Goal: Book appointment/travel/reservation

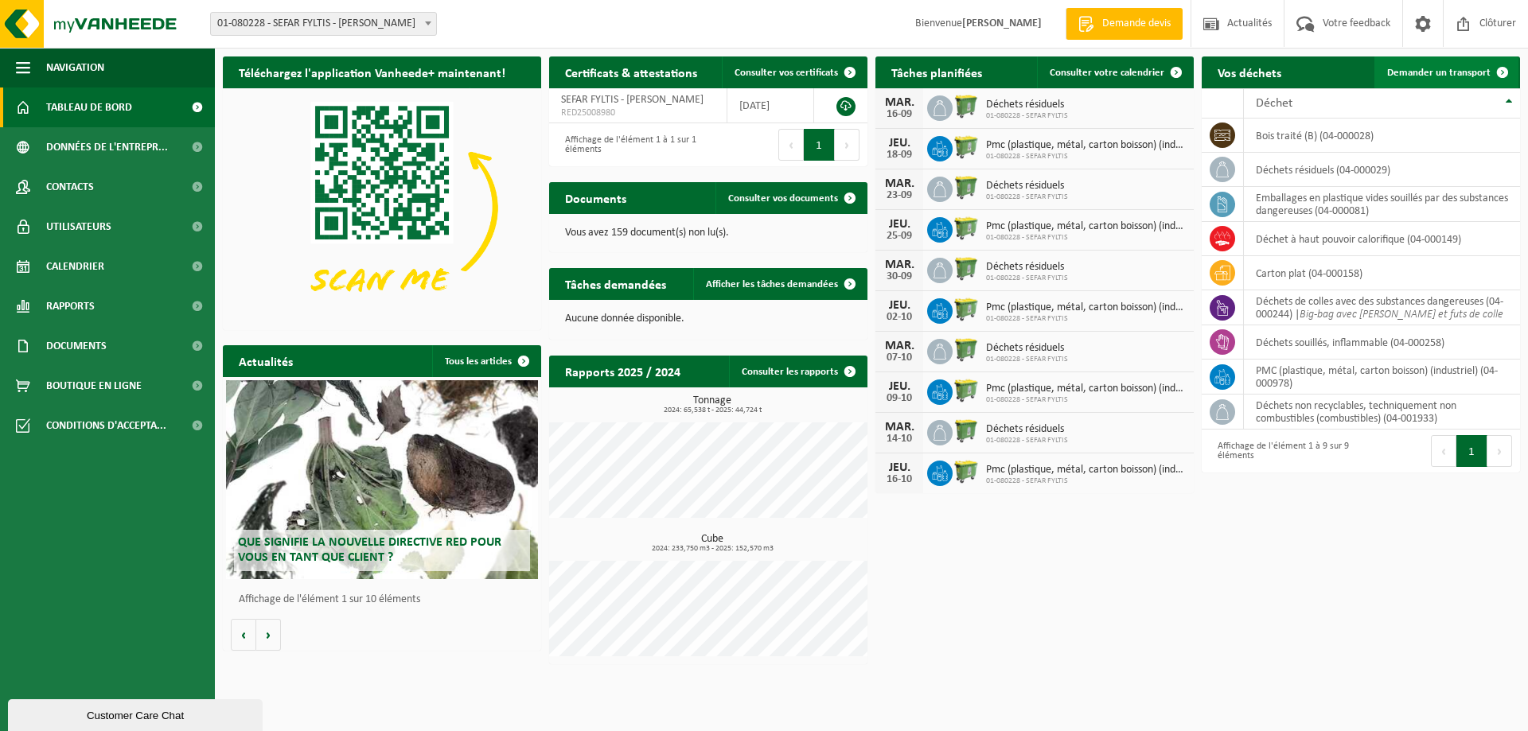
click at [1415, 75] on span "Demander un transport" at bounding box center [1438, 73] width 103 height 10
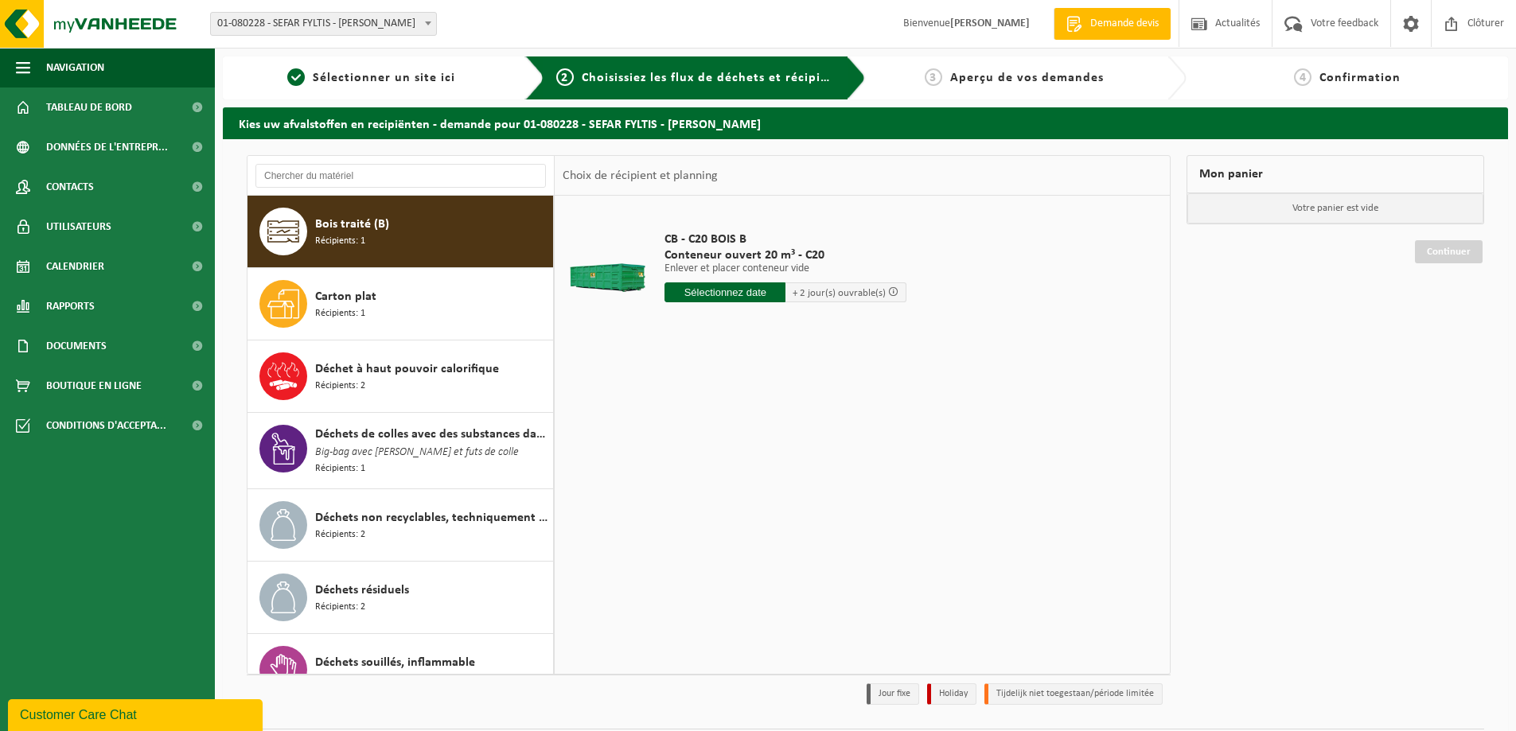
click at [765, 291] on input "text" at bounding box center [724, 292] width 121 height 20
click at [732, 438] on div "17" at bounding box center [736, 433] width 28 height 25
type input "à partir de 2025-09-17"
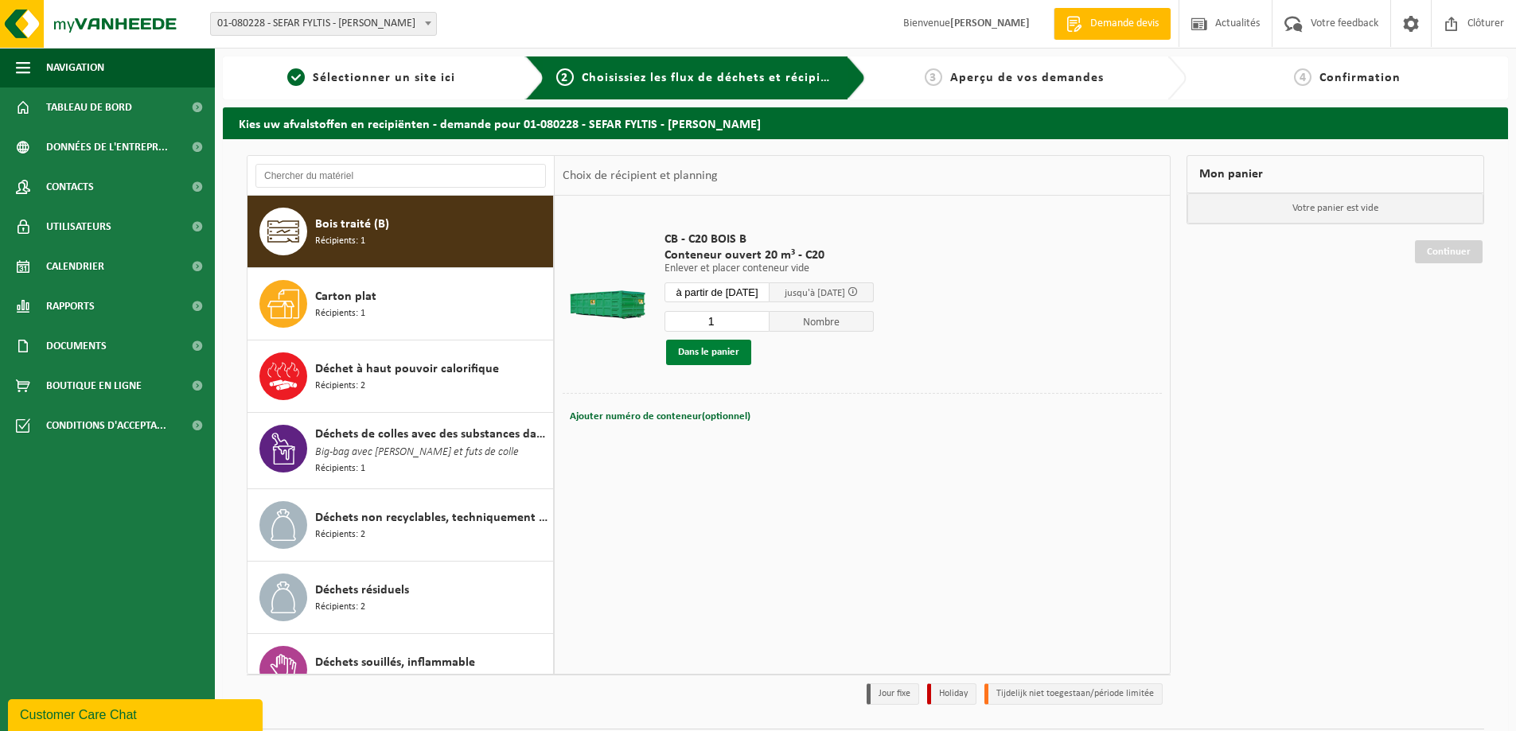
click at [708, 358] on button "Dans le panier" at bounding box center [708, 352] width 85 height 25
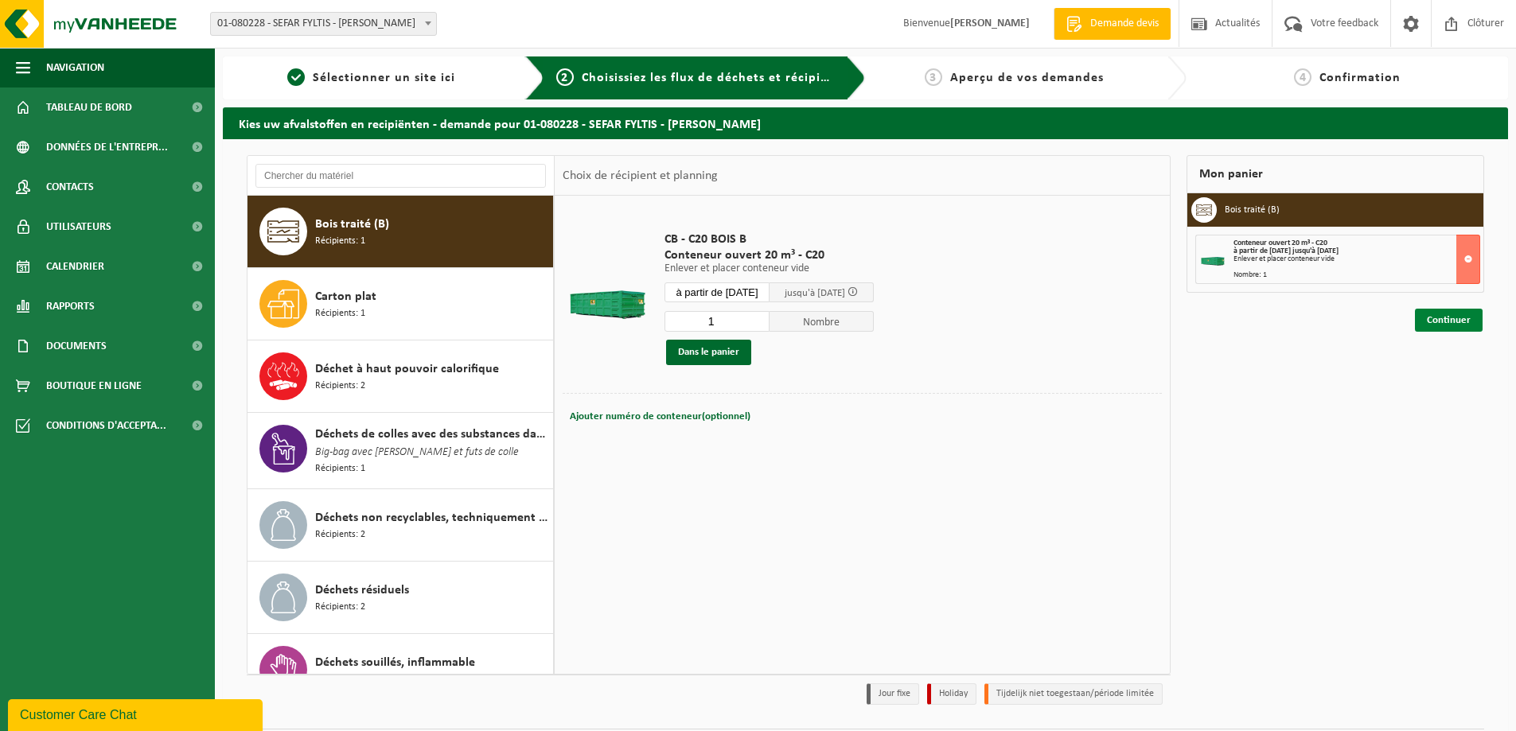
click at [1425, 318] on link "Continuer" at bounding box center [1449, 320] width 68 height 23
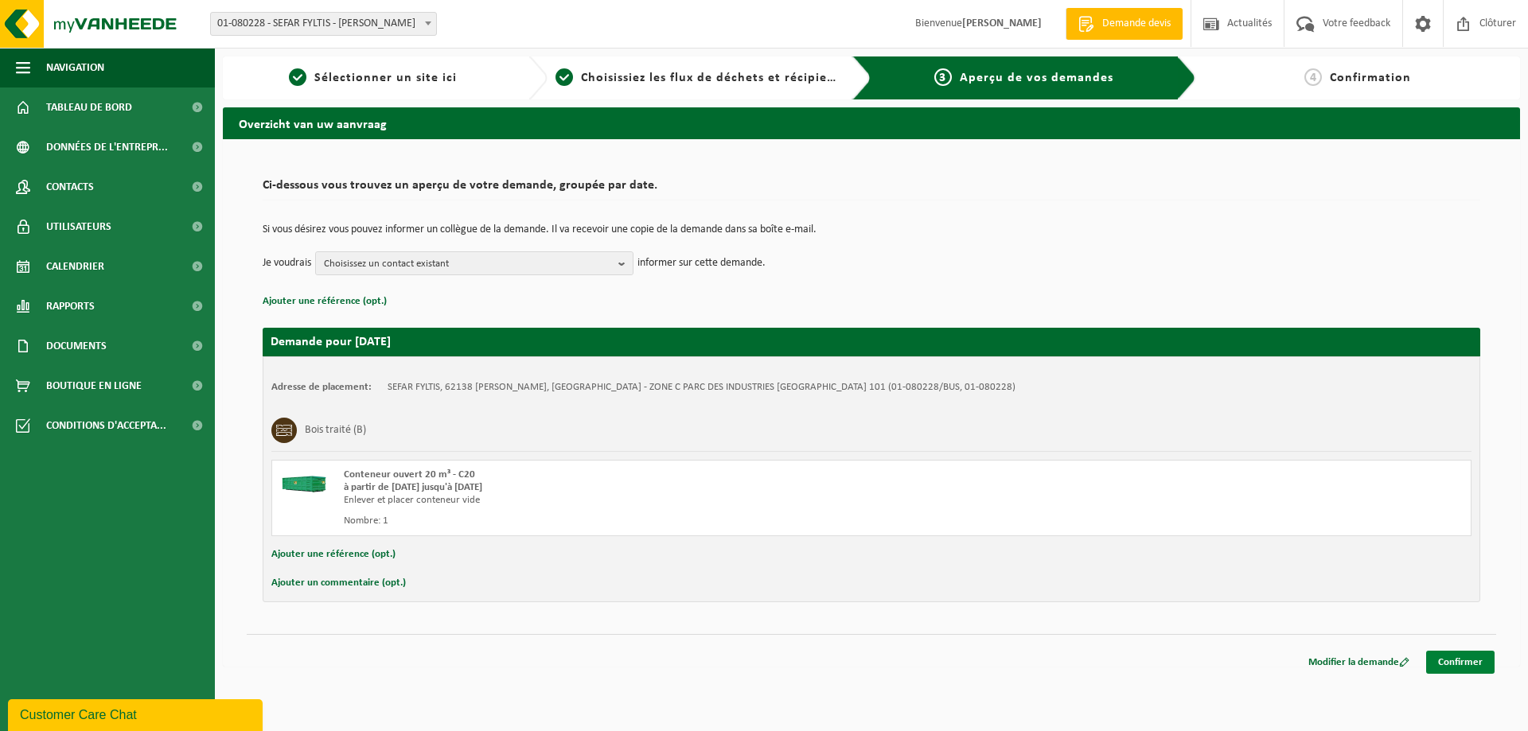
click at [1474, 663] on link "Confirmer" at bounding box center [1460, 662] width 68 height 23
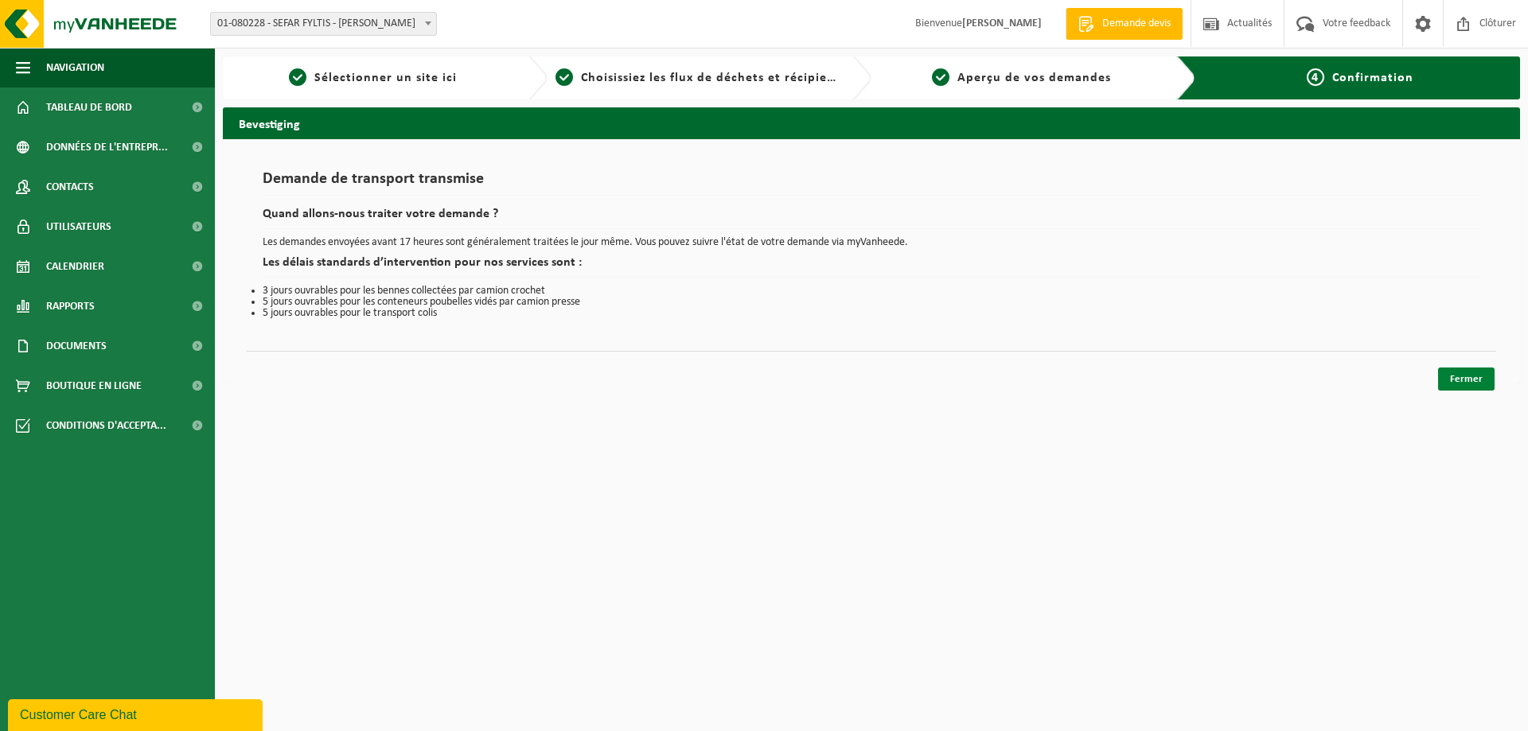
click at [1455, 382] on link "Fermer" at bounding box center [1466, 379] width 56 height 23
